Goal: Find specific page/section: Find specific page/section

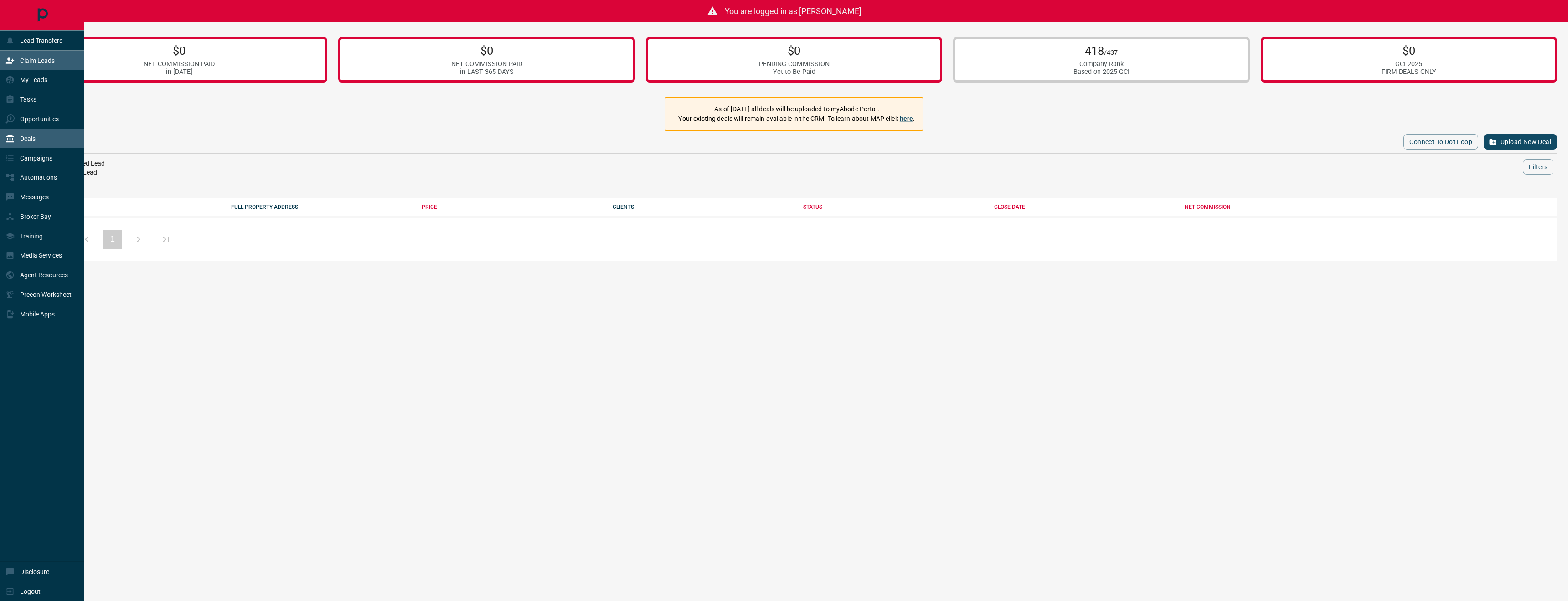
click at [28, 61] on p "Claim Leads" at bounding box center [37, 60] width 35 height 8
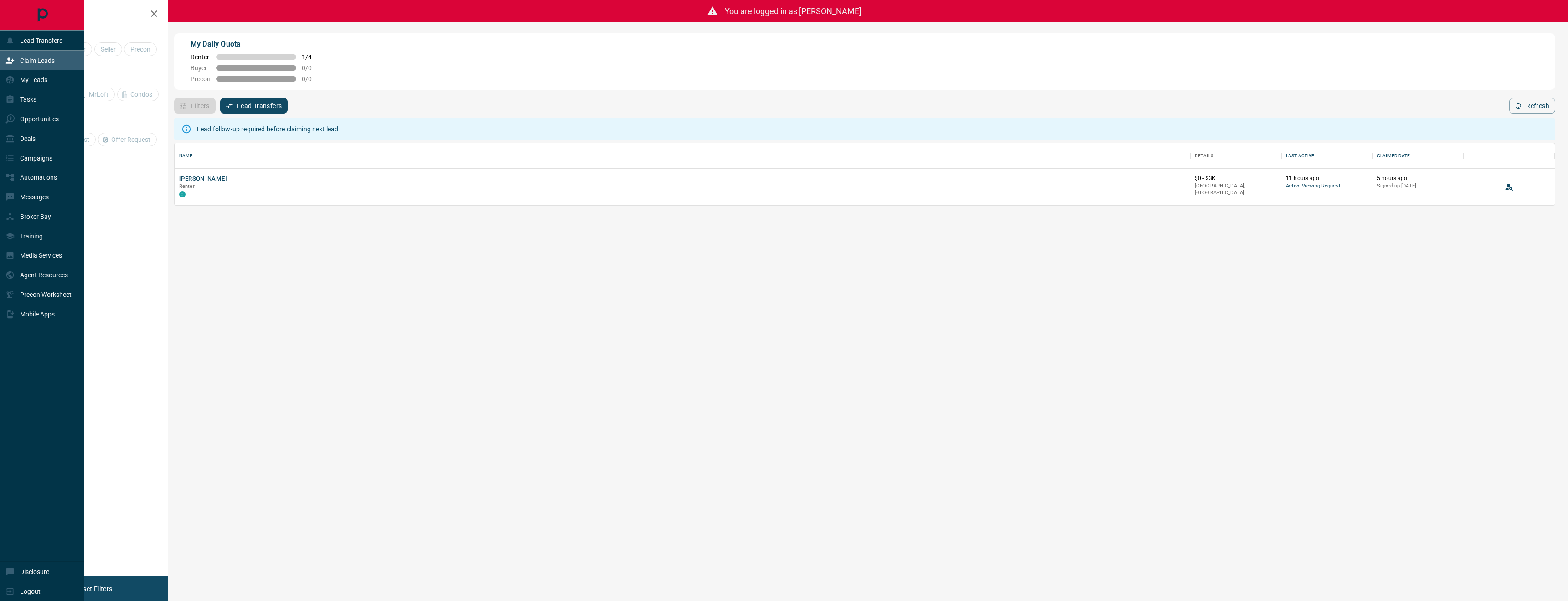
scroll to position [62, 1380]
click at [32, 36] on div "Lead Transfers" at bounding box center [34, 40] width 57 height 15
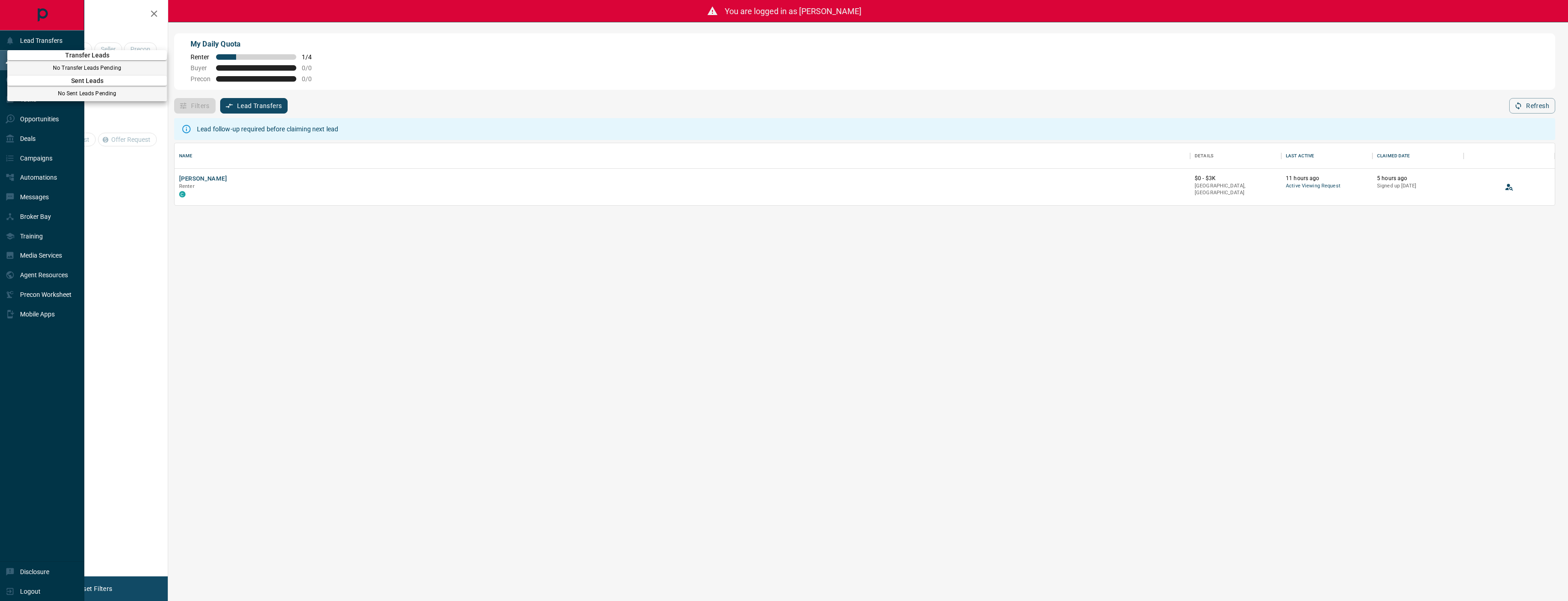
click at [46, 170] on div at bounding box center [784, 300] width 1568 height 601
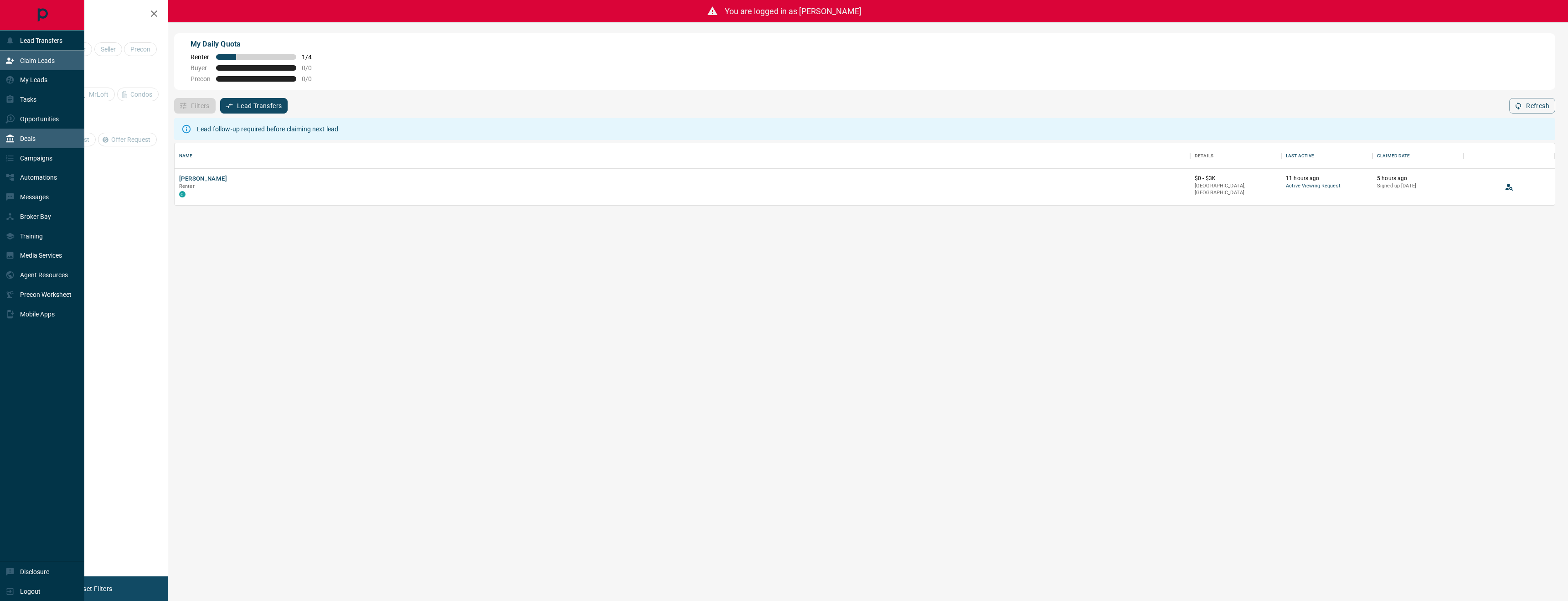
click at [46, 136] on div "Deals" at bounding box center [42, 138] width 84 height 19
